Goal: Information Seeking & Learning: Learn about a topic

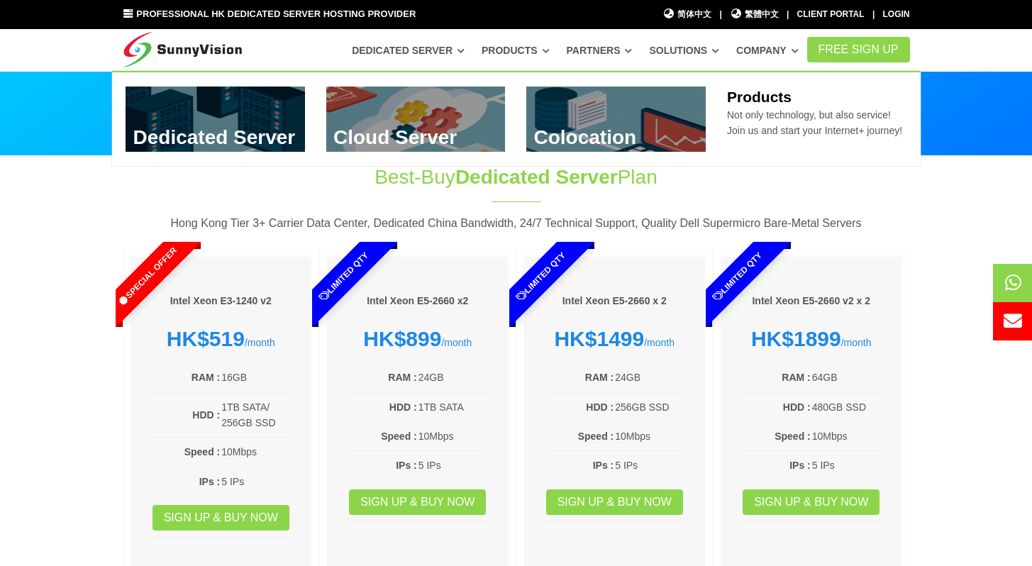
click at [421, 115] on link at bounding box center [415, 118] width 179 height 65
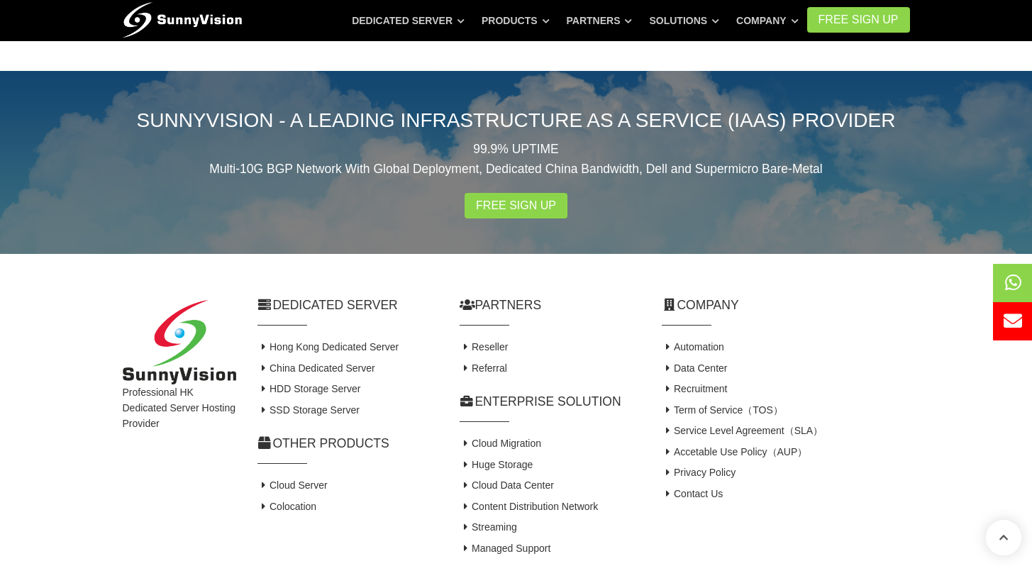
scroll to position [1786, 0]
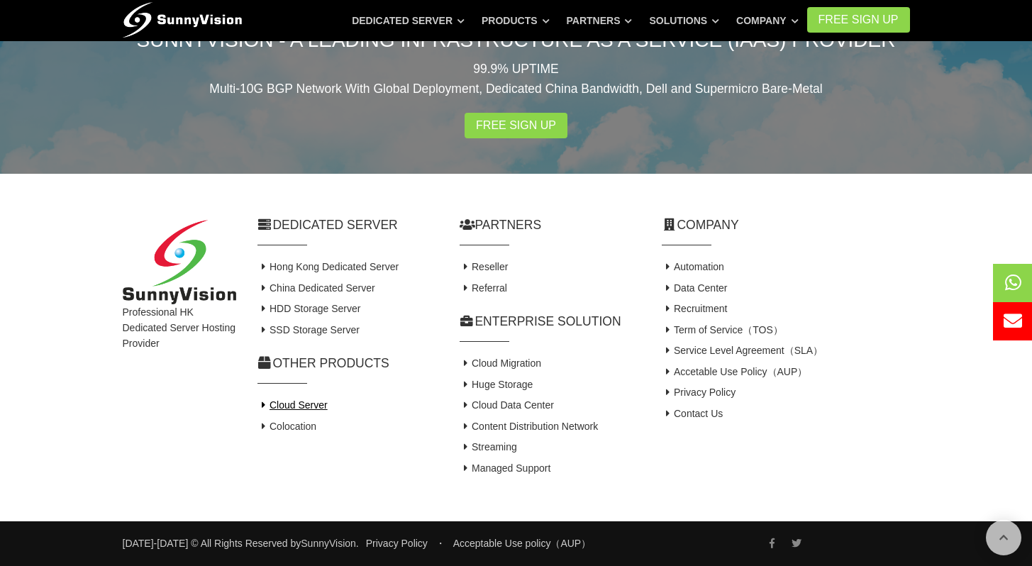
click at [304, 406] on link "Cloud Server" at bounding box center [292, 404] width 70 height 11
